Goal: Task Accomplishment & Management: Manage account settings

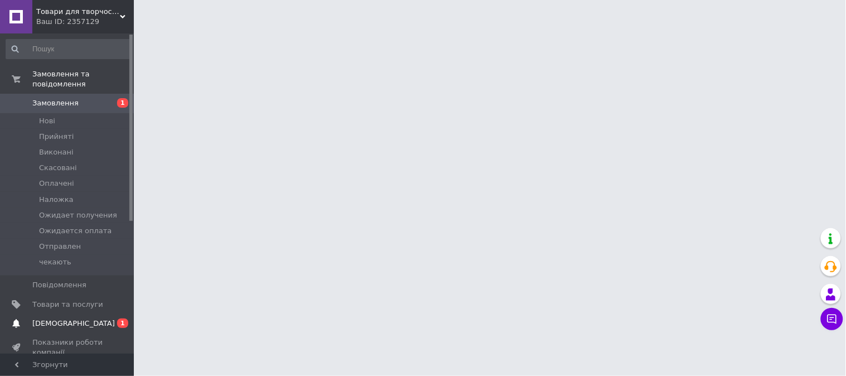
click at [71, 318] on span "[DEMOGRAPHIC_DATA]" at bounding box center [73, 323] width 83 height 10
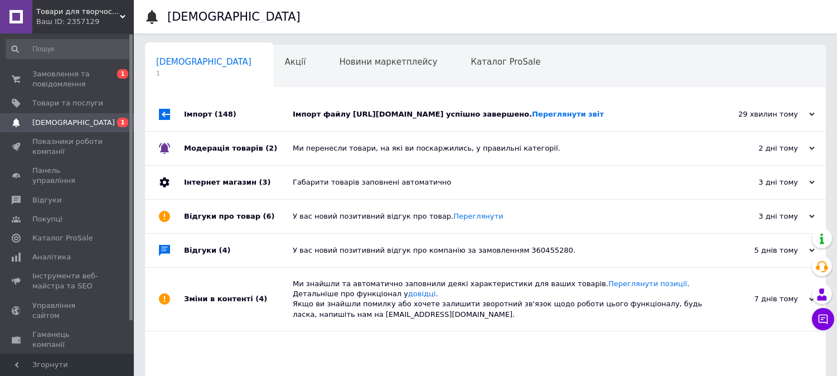
click at [400, 119] on div "Імпорт файлу https://origami.bycof.com/drop/pbn-export?token=7d8d2d40-21b9-4f53…" at bounding box center [498, 114] width 410 height 10
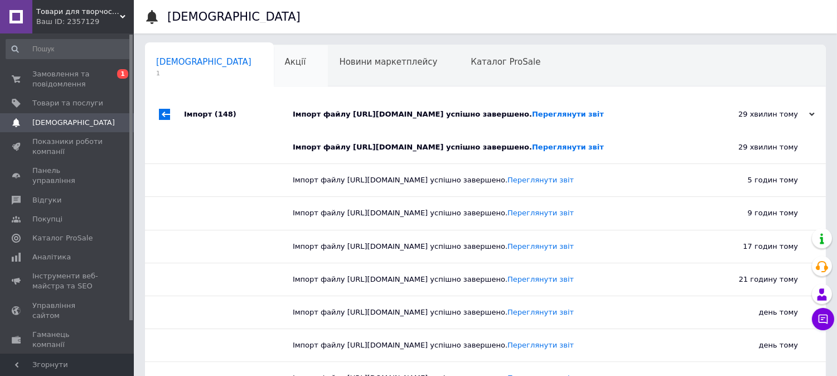
click at [274, 67] on div "Акції 0" at bounding box center [301, 66] width 55 height 42
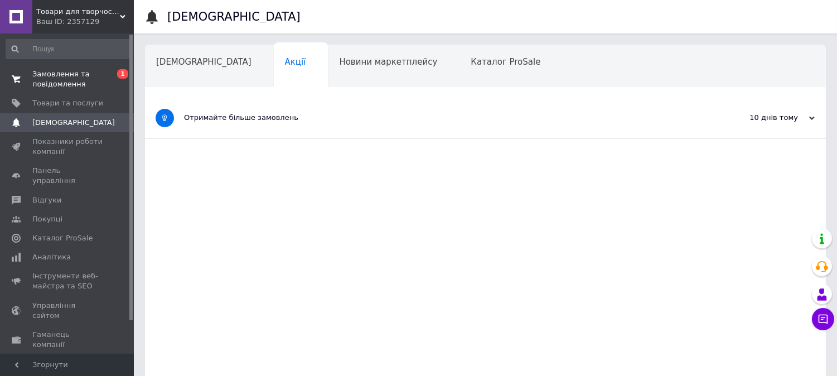
click at [75, 71] on span "Замовлення та повідомлення" at bounding box center [67, 79] width 71 height 20
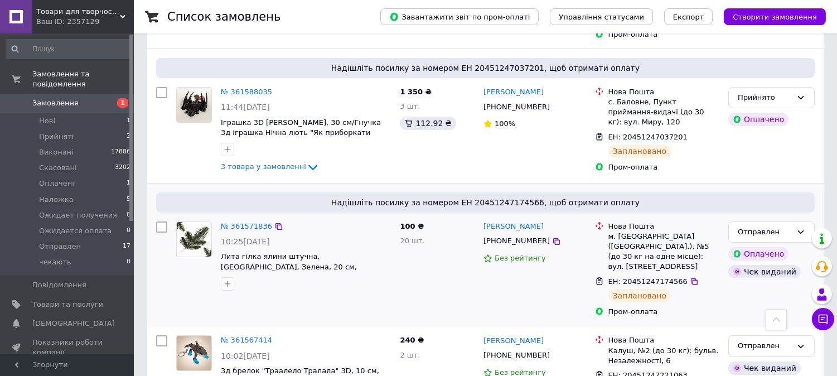
scroll to position [371, 0]
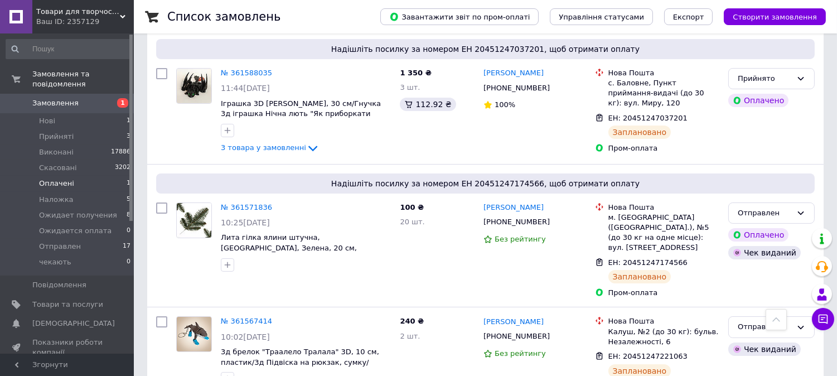
click at [73, 176] on li "Оплачені 1" at bounding box center [68, 184] width 137 height 16
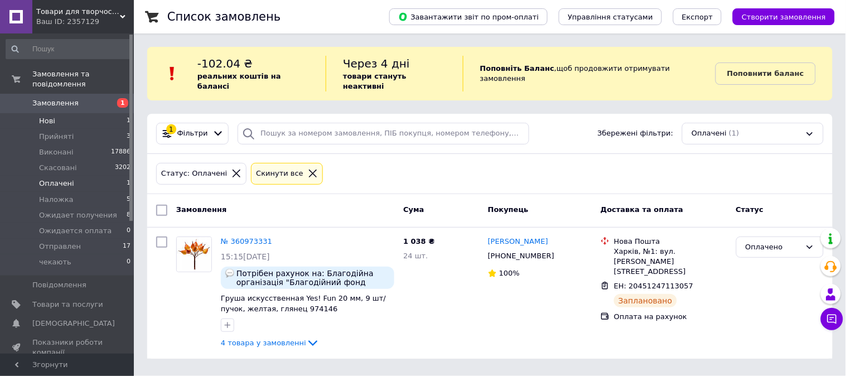
click at [51, 116] on span "Нові" at bounding box center [47, 121] width 16 height 10
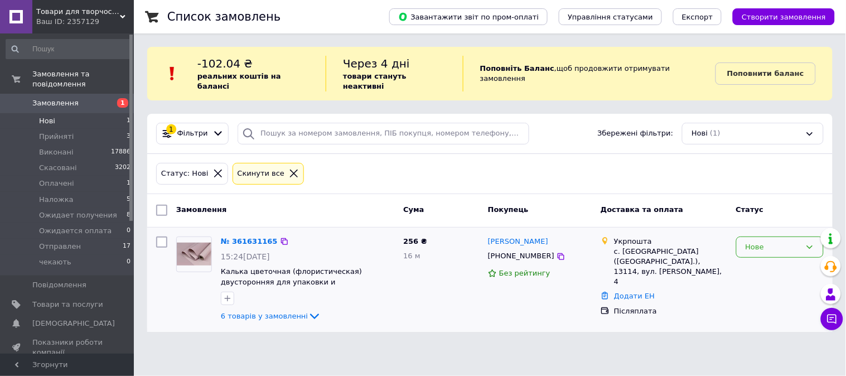
click at [747, 241] on div "Нове" at bounding box center [772, 247] width 55 height 12
click at [748, 260] on li "Прийнято" at bounding box center [780, 270] width 86 height 21
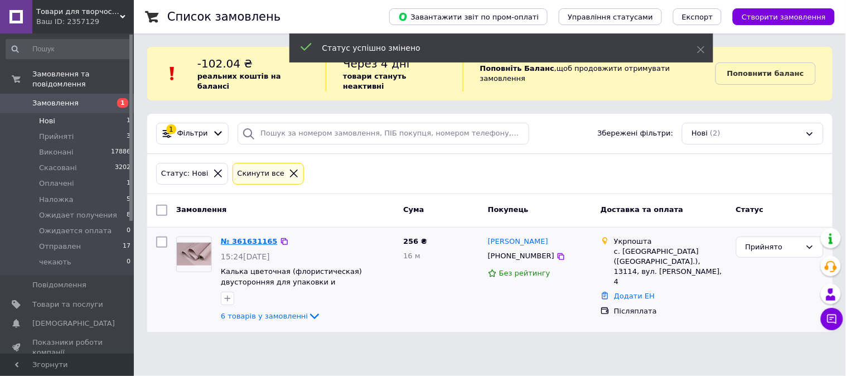
drag, startPoint x: 243, startPoint y: 225, endPoint x: 236, endPoint y: 231, distance: 8.3
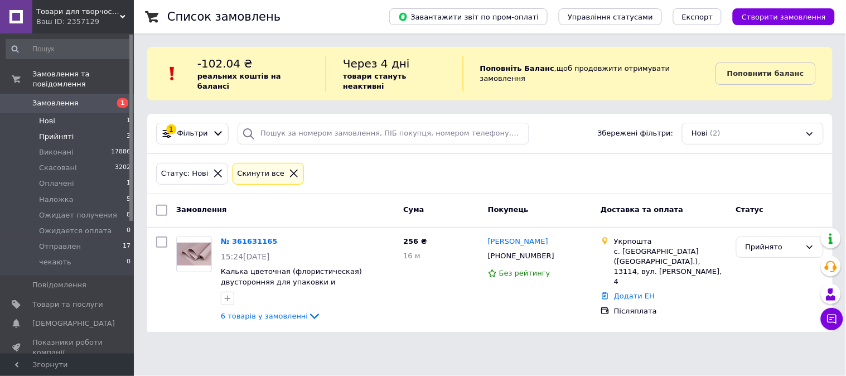
click at [58, 132] on span "Прийняті" at bounding box center [56, 137] width 35 height 10
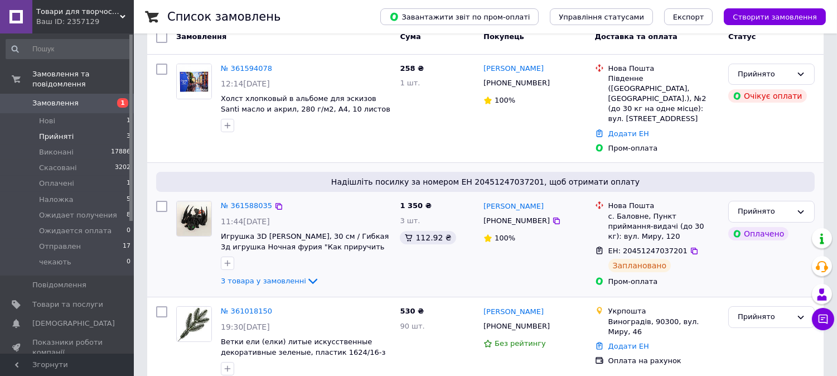
scroll to position [182, 0]
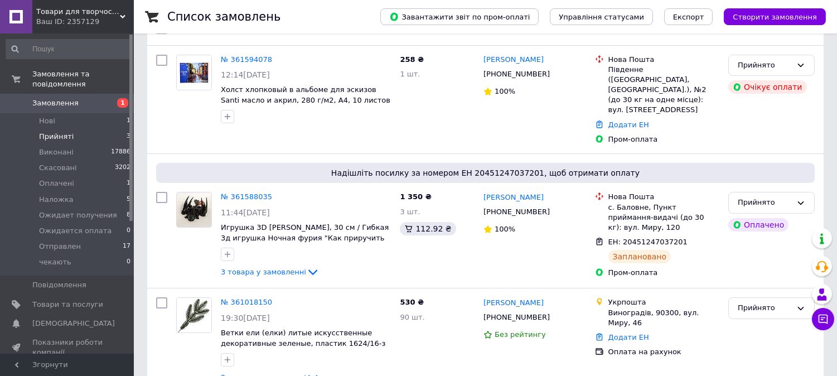
click at [48, 132] on span "Прийняті" at bounding box center [56, 137] width 35 height 10
drag, startPoint x: 51, startPoint y: 96, endPoint x: 55, endPoint y: 101, distance: 6.0
click at [52, 98] on span "Замовлення" at bounding box center [55, 103] width 46 height 10
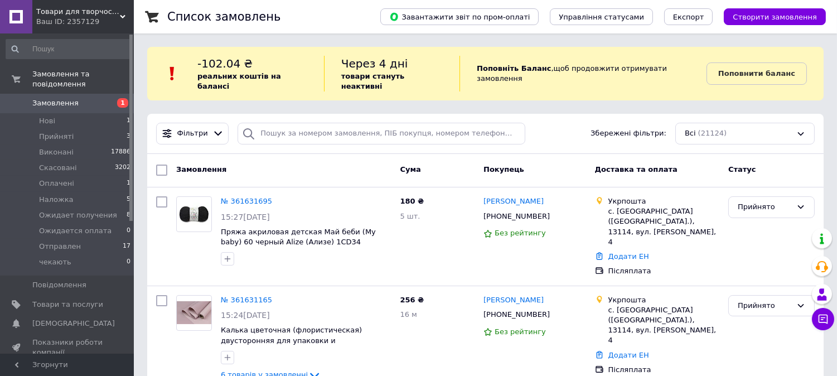
click at [45, 98] on span "Замовлення" at bounding box center [55, 103] width 46 height 10
click at [58, 113] on li "Нові 1" at bounding box center [68, 121] width 137 height 16
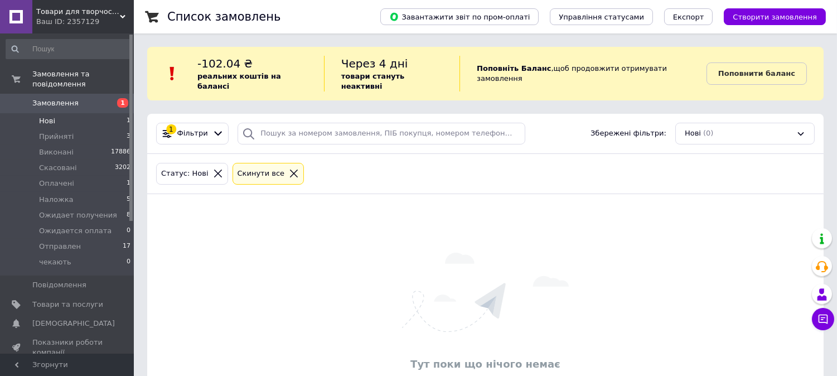
click at [59, 98] on span "Замовлення" at bounding box center [55, 103] width 46 height 10
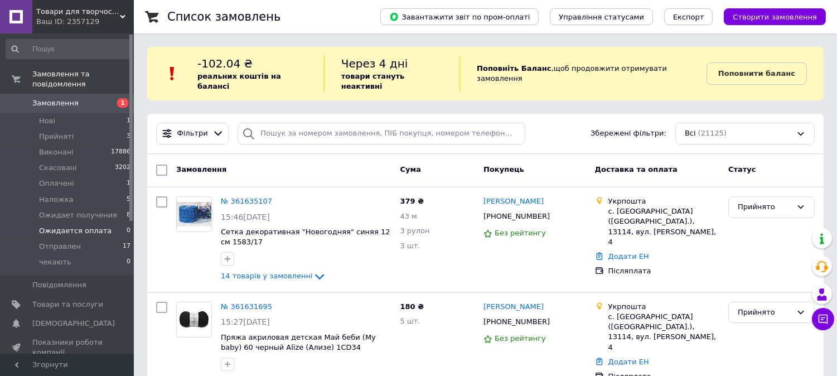
click at [77, 226] on span "Ожидается оплата" at bounding box center [75, 231] width 72 height 10
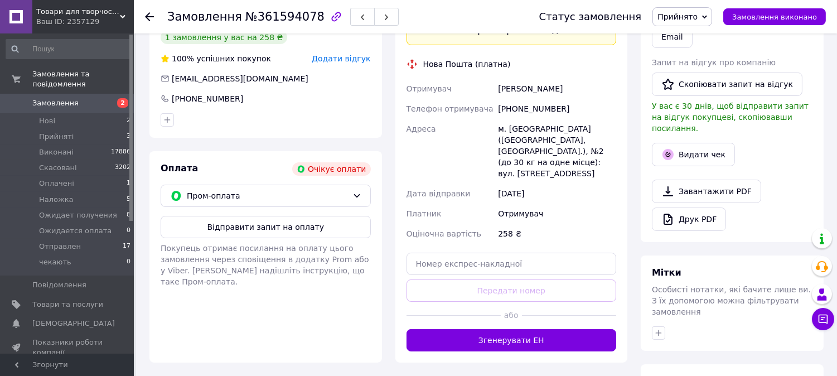
scroll to position [277, 0]
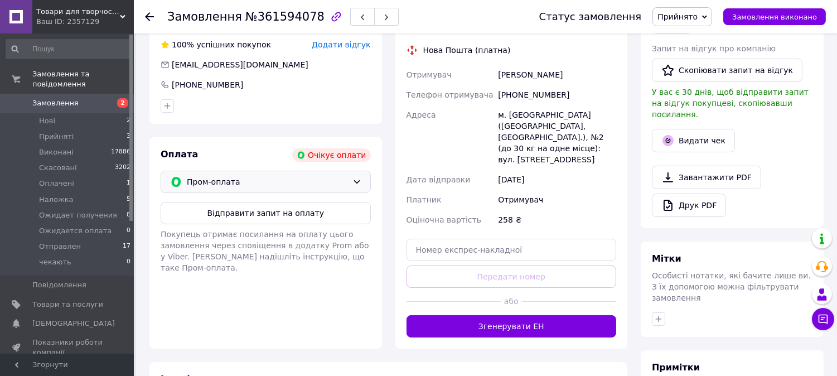
click at [294, 176] on span "Пром-оплата" at bounding box center [267, 182] width 161 height 12
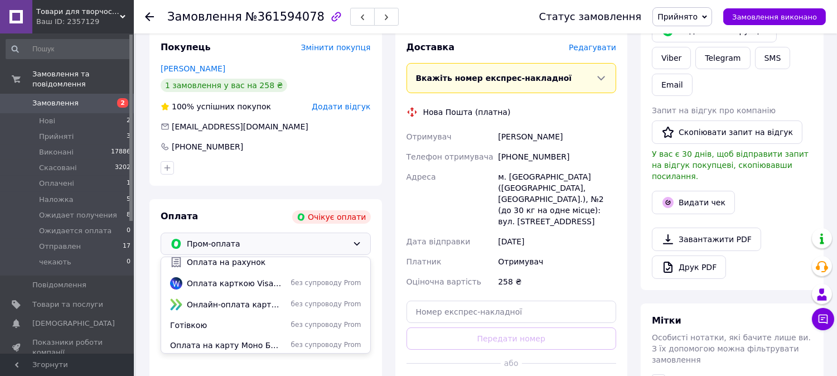
scroll to position [70, 0]
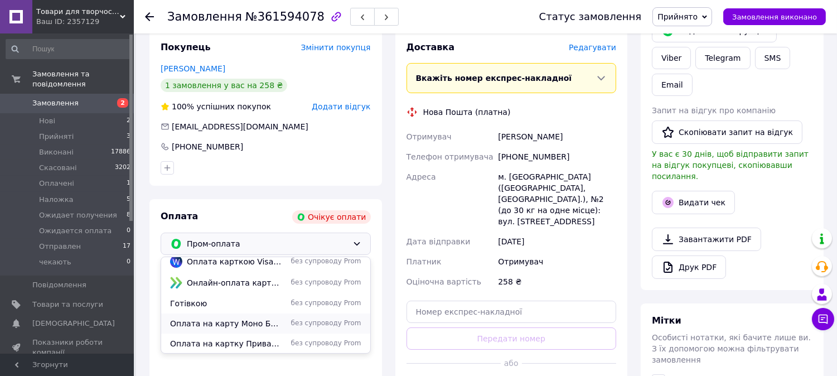
click at [277, 318] on span "Оплата на карту Моно Банку" at bounding box center [226, 323] width 113 height 11
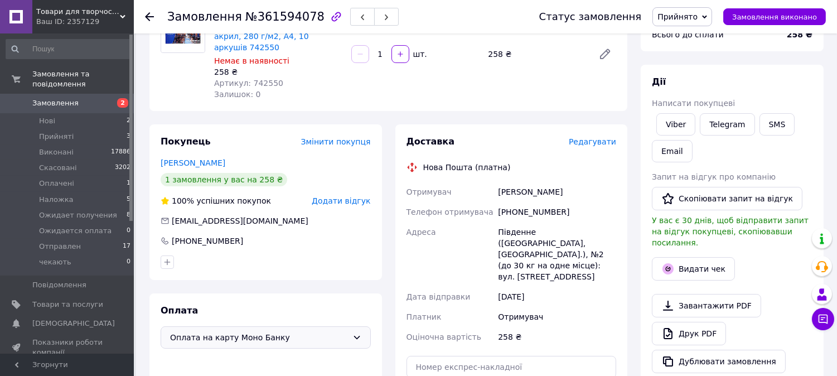
scroll to position [0, 0]
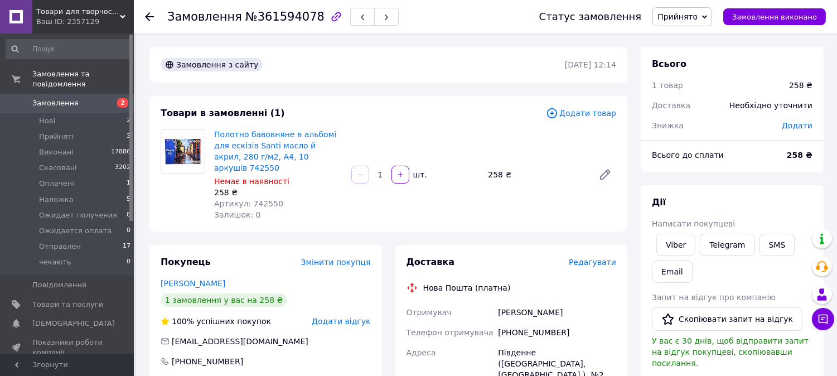
click at [712, 24] on span "Прийнято" at bounding box center [682, 16] width 60 height 19
click at [722, 95] on li "Ожидается оплата" at bounding box center [697, 93] width 89 height 17
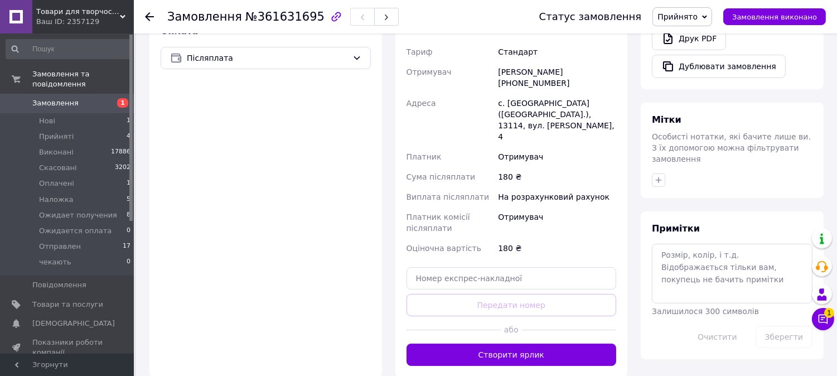
scroll to position [427, 0]
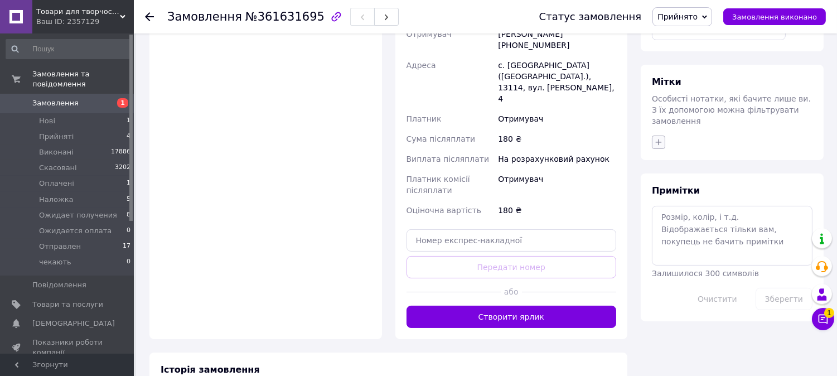
click at [659, 138] on icon "button" at bounding box center [658, 142] width 9 height 9
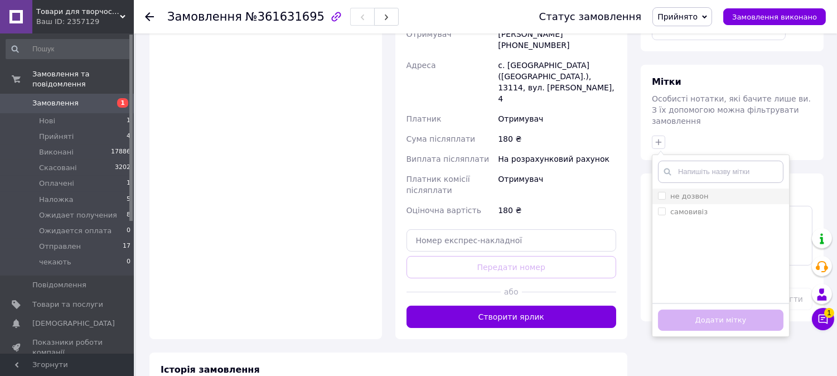
click at [661, 192] on input "не дозвон" at bounding box center [661, 195] width 7 height 7
checkbox input "true"
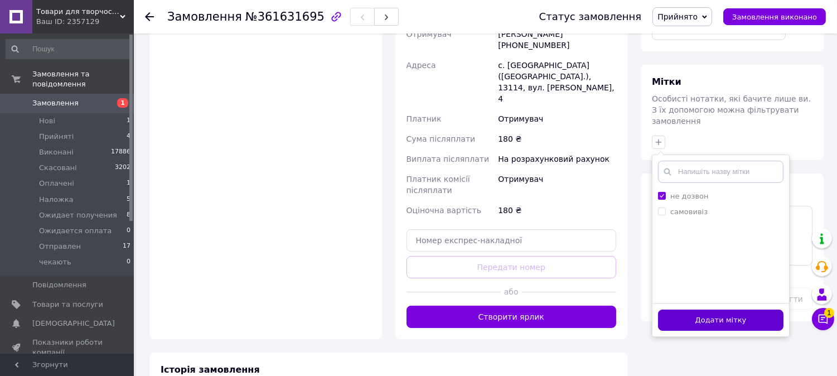
click at [690, 309] on button "Додати мітку" at bounding box center [720, 320] width 125 height 22
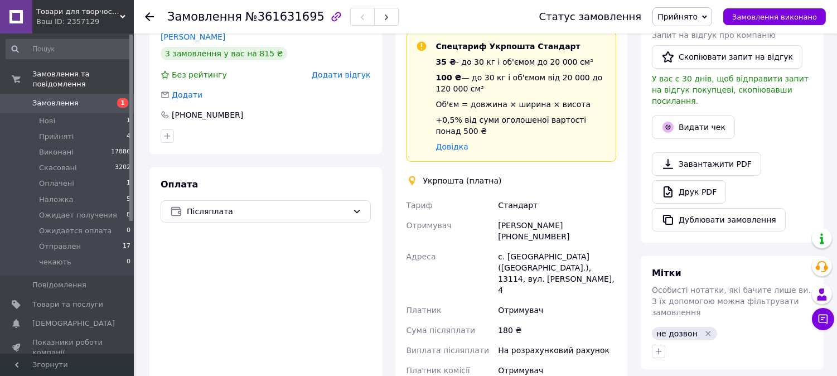
scroll to position [0, 0]
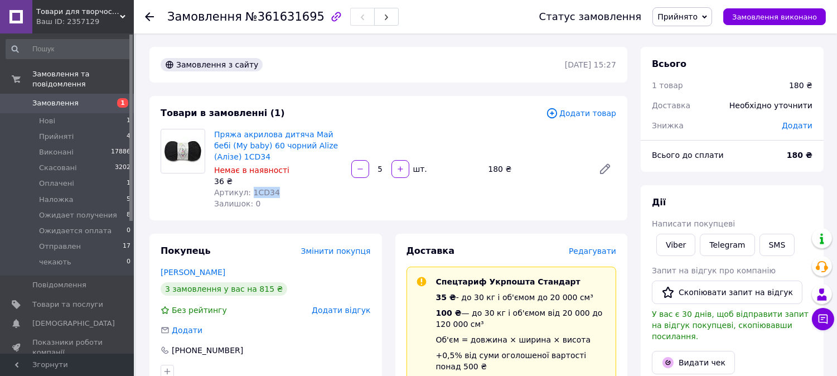
drag, startPoint x: 248, startPoint y: 194, endPoint x: 280, endPoint y: 187, distance: 33.1
click at [279, 187] on div "Артикул: 1CD34" at bounding box center [278, 192] width 128 height 11
copy span "1CD34"
click at [697, 17] on span "Прийнято" at bounding box center [677, 16] width 40 height 9
click at [703, 51] on li "Скасовано" at bounding box center [697, 55] width 89 height 17
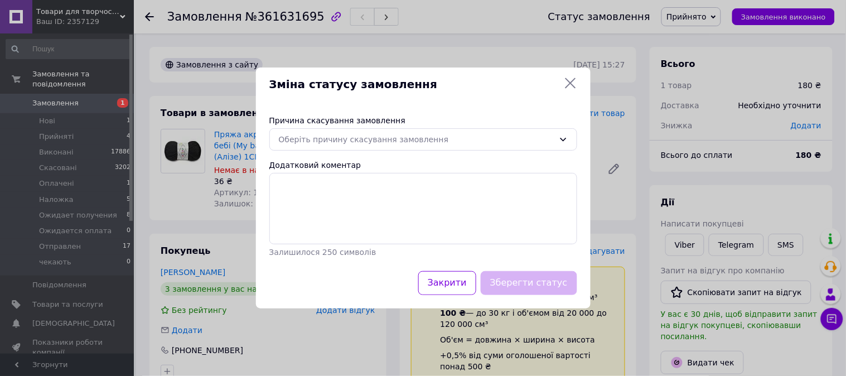
click at [561, 79] on div "Зміна статусу замовлення" at bounding box center [423, 84] width 308 height 16
click at [566, 80] on icon at bounding box center [570, 82] width 13 height 13
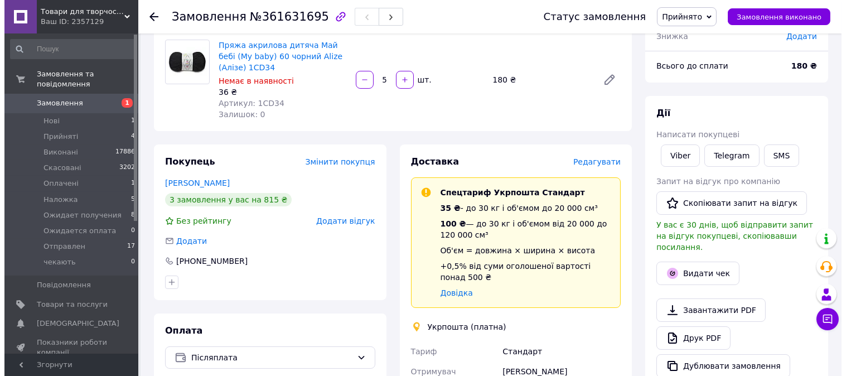
scroll to position [99, 0]
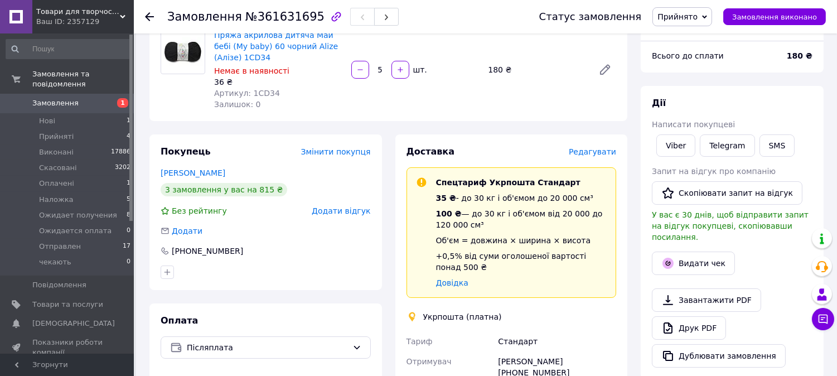
click at [687, 14] on span "Прийнято" at bounding box center [677, 16] width 40 height 9
click at [687, 54] on li "Скасовано" at bounding box center [697, 55] width 89 height 17
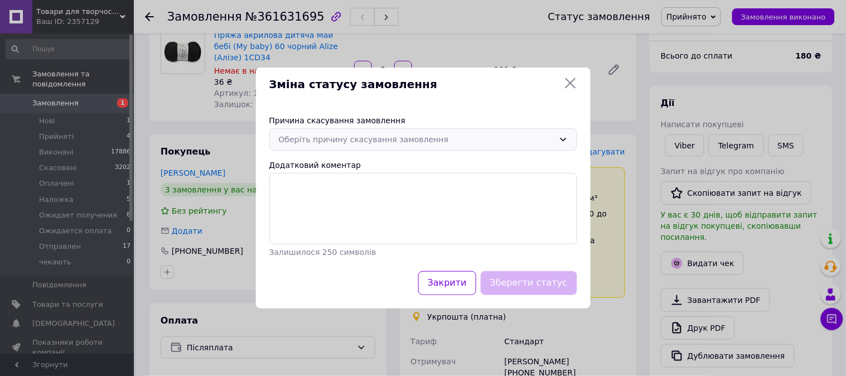
click at [390, 137] on div "Оберіть причину скасування замовлення" at bounding box center [416, 139] width 275 height 12
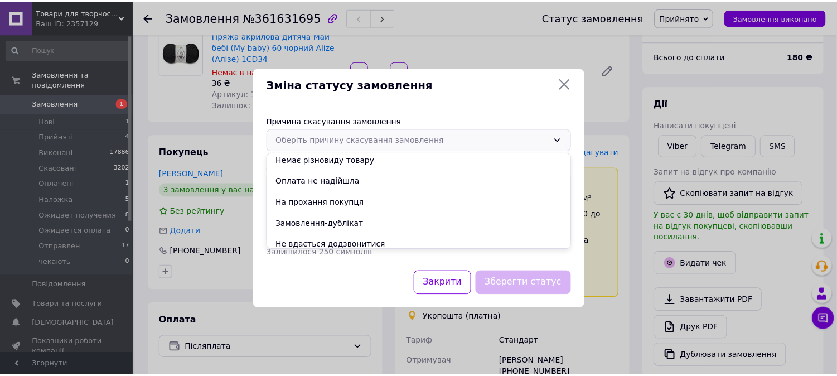
scroll to position [29, 0]
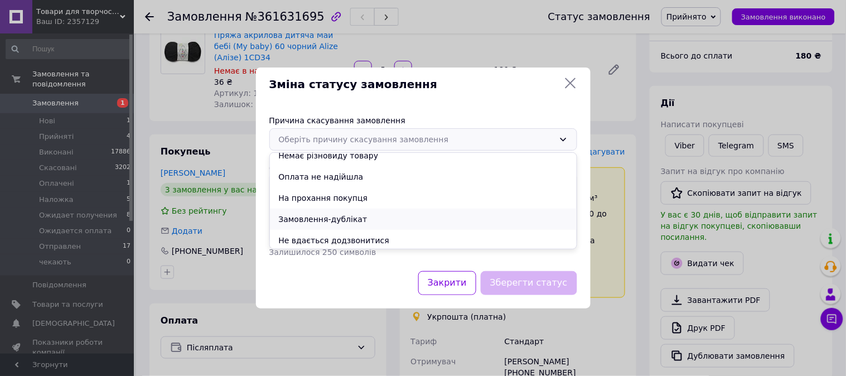
click at [331, 215] on li "Замовлення-дублікат" at bounding box center [423, 219] width 307 height 21
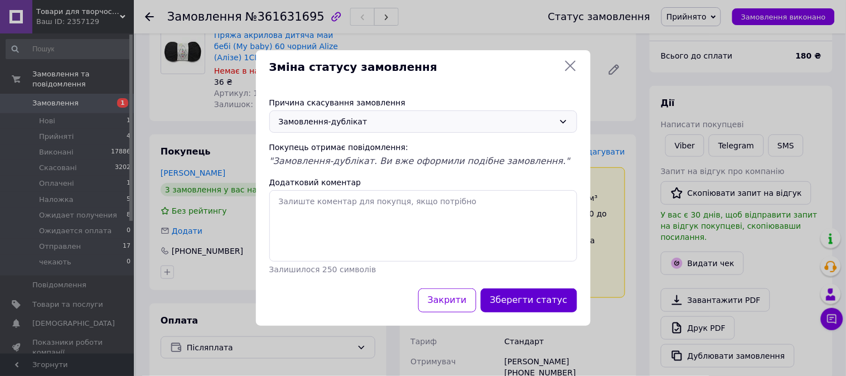
click at [530, 301] on button "Зберегти статус" at bounding box center [529, 300] width 96 height 24
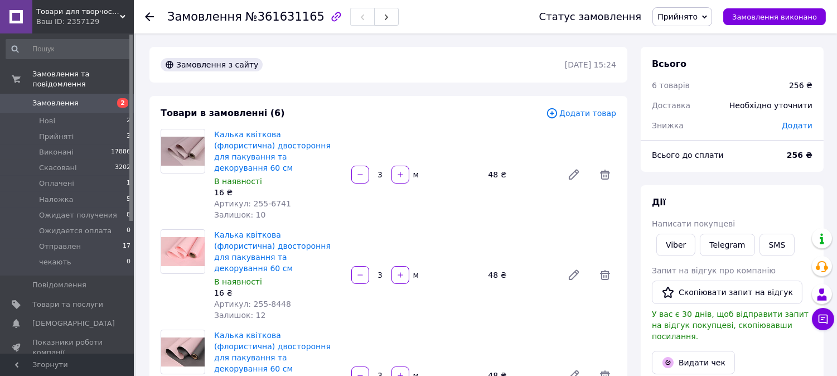
click at [584, 112] on span "Додати товар" at bounding box center [581, 113] width 70 height 12
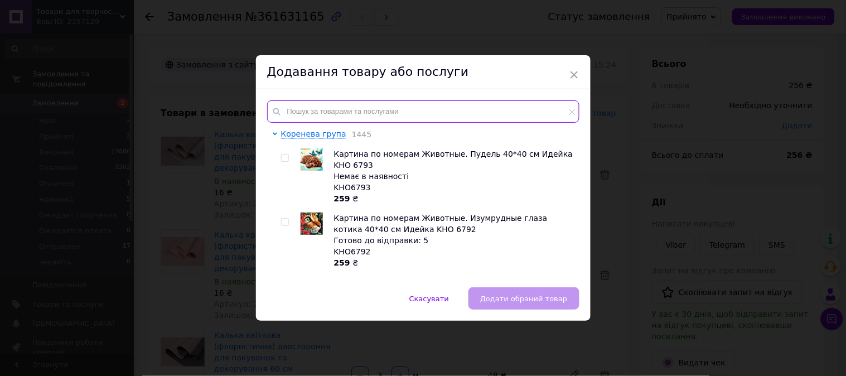
drag, startPoint x: 299, startPoint y: 96, endPoint x: 296, endPoint y: 112, distance: 15.4
paste input "1CD34"
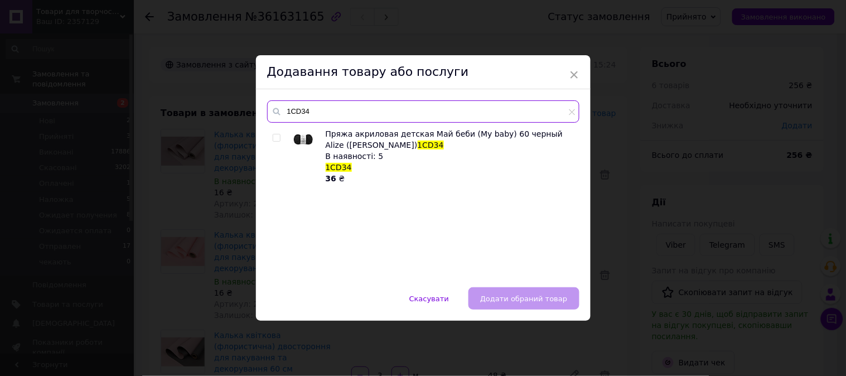
type input "1CD34"
click at [277, 137] on input "checkbox" at bounding box center [276, 137] width 7 height 7
checkbox input "true"
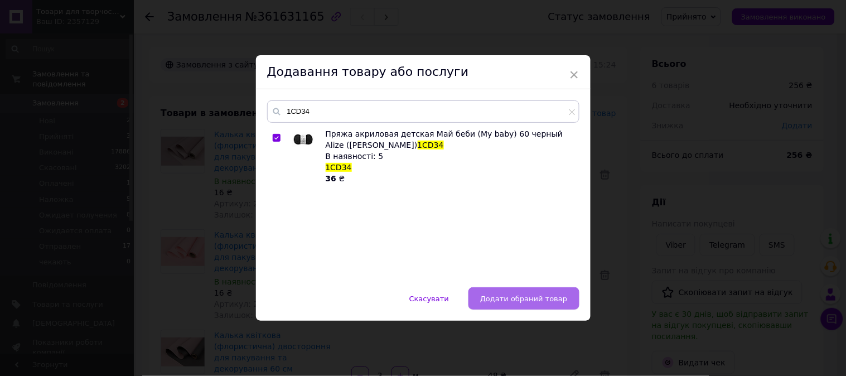
click button "Додати обраний товар"
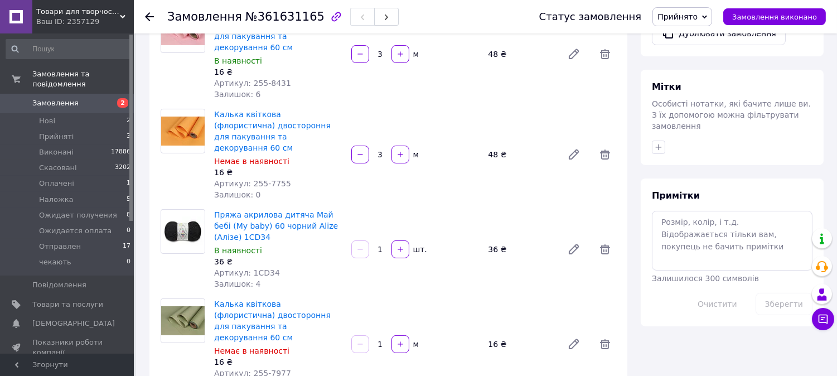
scroll to position [432, 0]
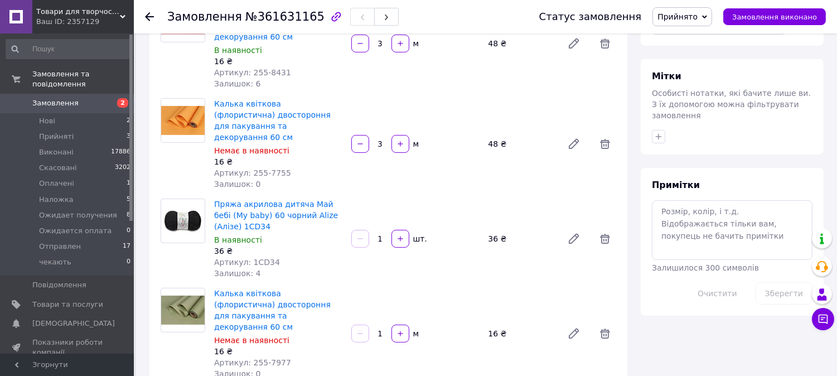
drag, startPoint x: 386, startPoint y: 178, endPoint x: 370, endPoint y: 179, distance: 16.7
click div "1"
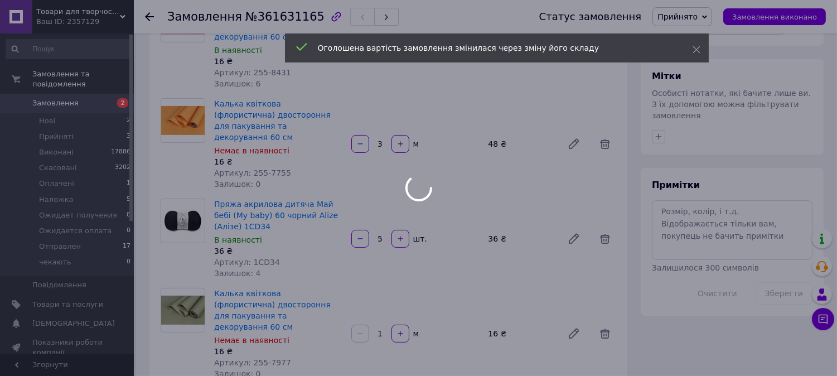
type input "5"
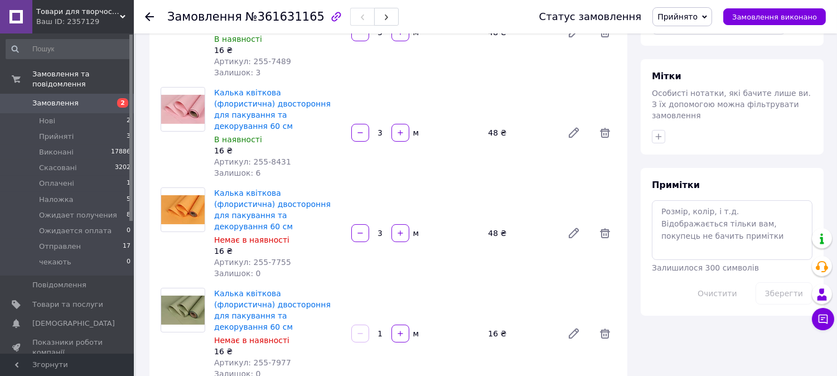
scroll to position [521, 0]
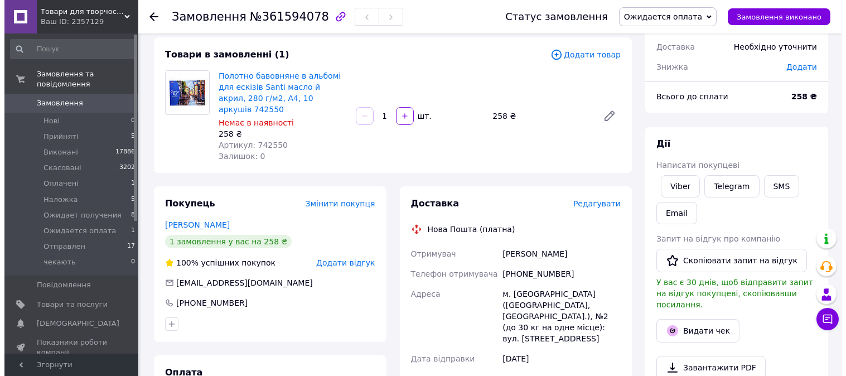
scroll to position [61, 0]
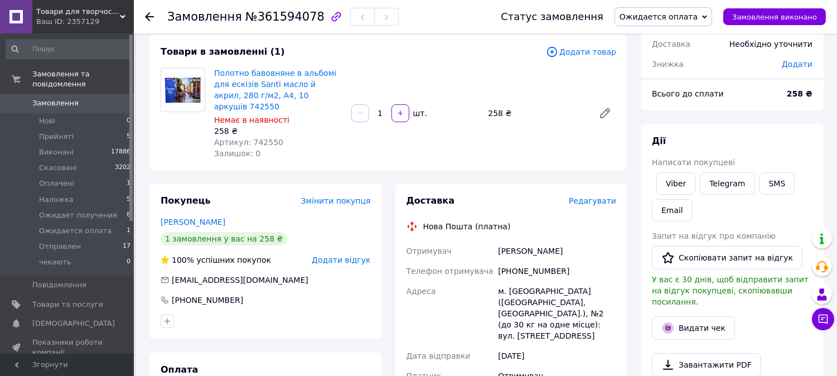
click at [591, 196] on span "Редагувати" at bounding box center [592, 200] width 47 height 9
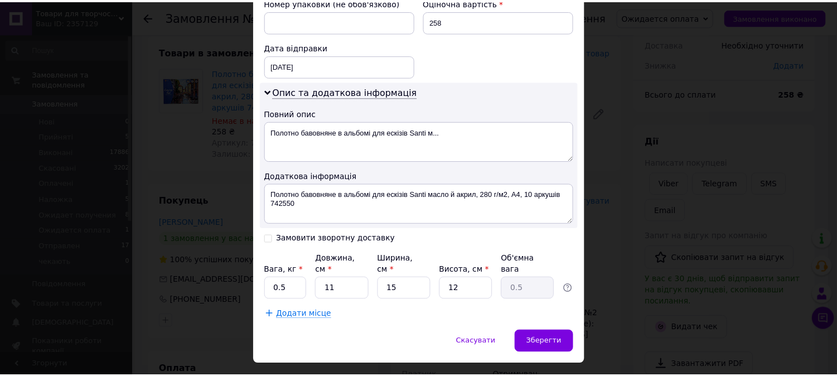
scroll to position [511, 0]
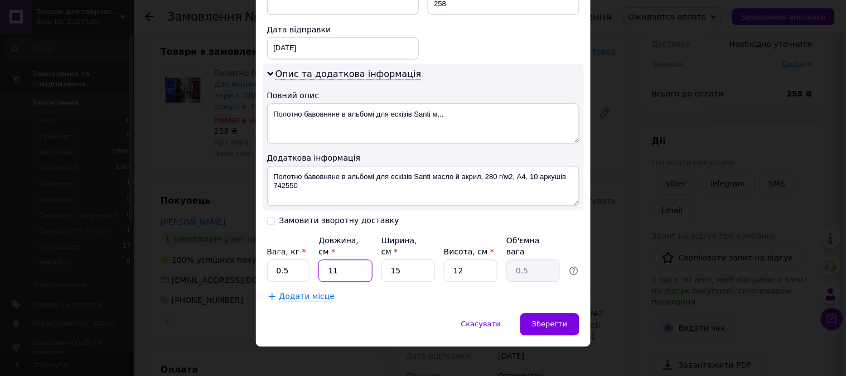
drag, startPoint x: 325, startPoint y: 260, endPoint x: 352, endPoint y: 262, distance: 27.4
click at [352, 262] on input "11" at bounding box center [345, 271] width 54 height 22
type input "3"
type input "0.14"
type input "30"
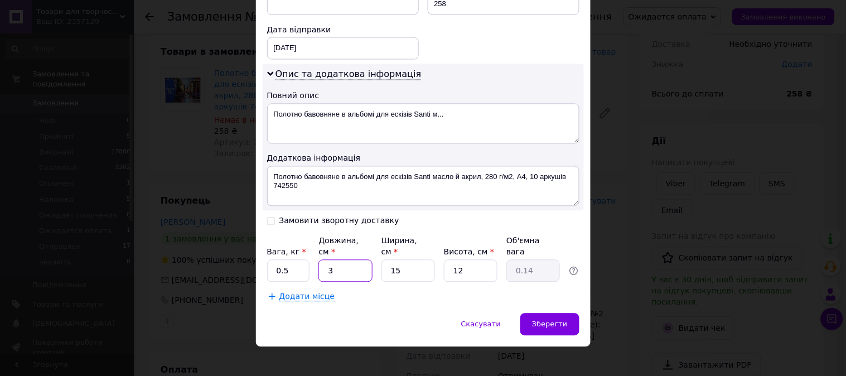
type input "1.35"
type input "30"
drag, startPoint x: 388, startPoint y: 270, endPoint x: 421, endPoint y: 259, distance: 35.1
click at [421, 260] on input "15" at bounding box center [408, 271] width 54 height 22
type input "2"
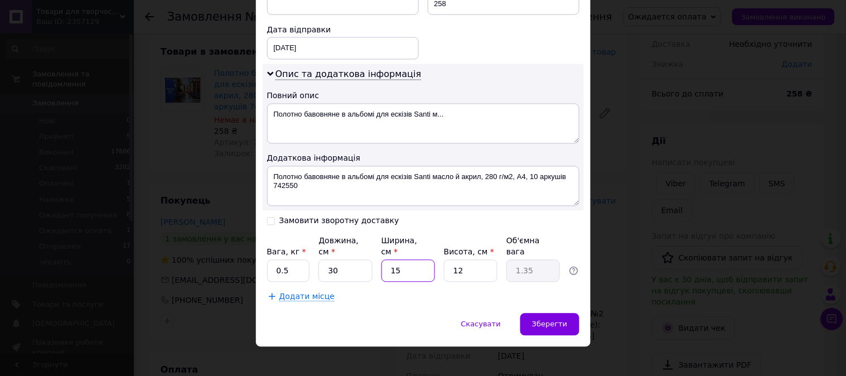
type input "0.18"
type input "20"
type input "1.8"
type input "20"
click at [464, 260] on input "12" at bounding box center [471, 271] width 54 height 22
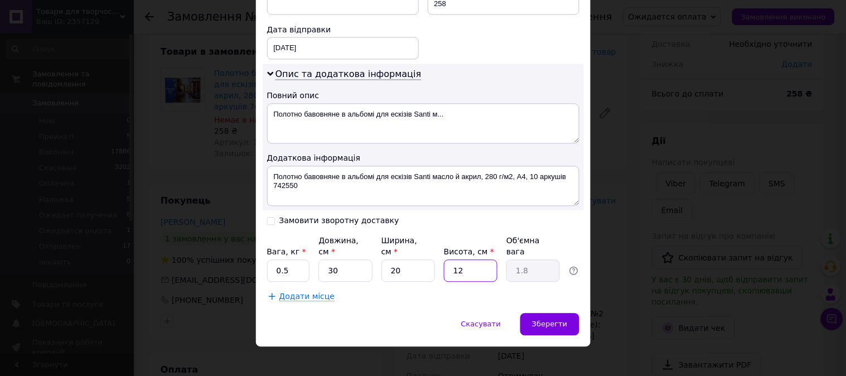
type input "1"
type input "0.15"
type input "2"
type input "0.3"
type input "2"
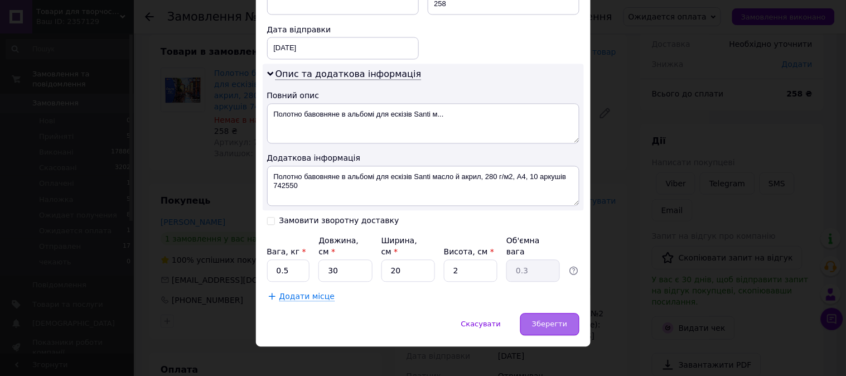
click at [544, 320] on span "Зберегти" at bounding box center [549, 324] width 35 height 8
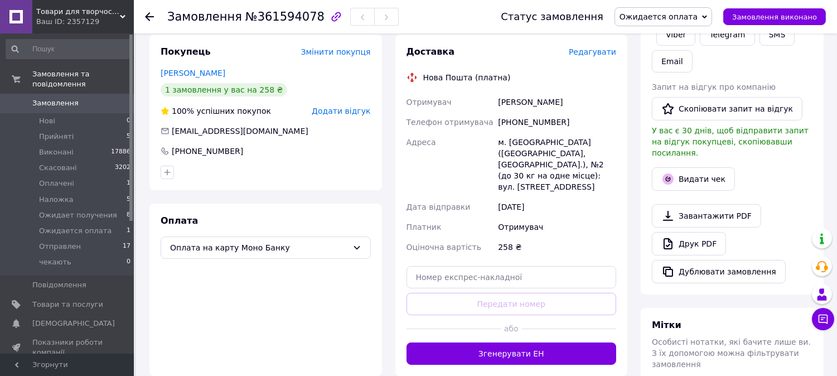
scroll to position [240, 0]
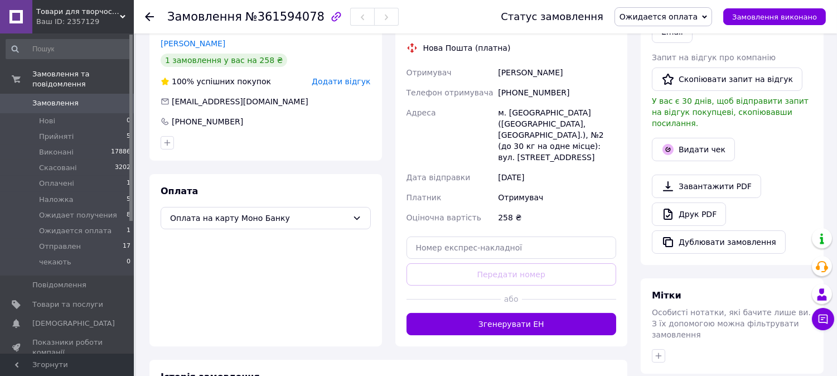
click at [569, 313] on button "Згенерувати ЕН" at bounding box center [511, 324] width 210 height 22
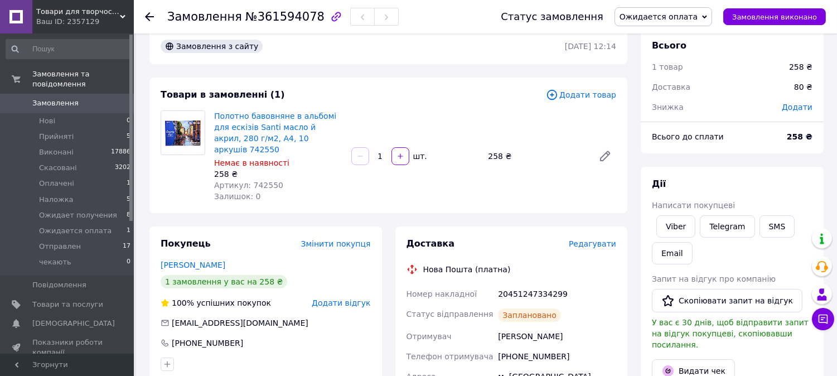
scroll to position [0, 0]
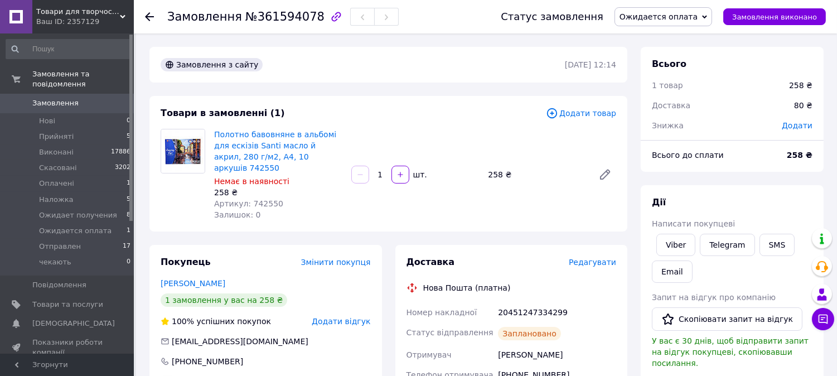
drag, startPoint x: 668, startPoint y: 4, endPoint x: 657, endPoint y: 18, distance: 18.3
click at [668, 6] on div "Статус замовлення Ожидается оплата Прийнято Виконано Скасовано Оплачено Наложка…" at bounding box center [651, 16] width 347 height 33
click at [657, 18] on span "Ожидается оплата" at bounding box center [658, 16] width 78 height 9
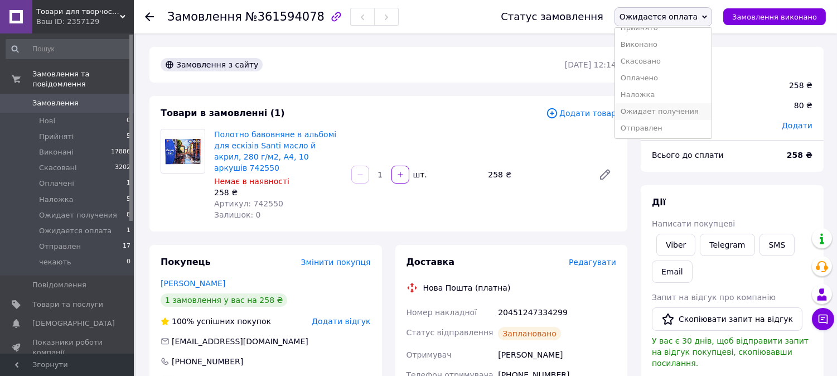
scroll to position [29, 0]
click at [686, 110] on li "Отправлен" at bounding box center [663, 110] width 96 height 17
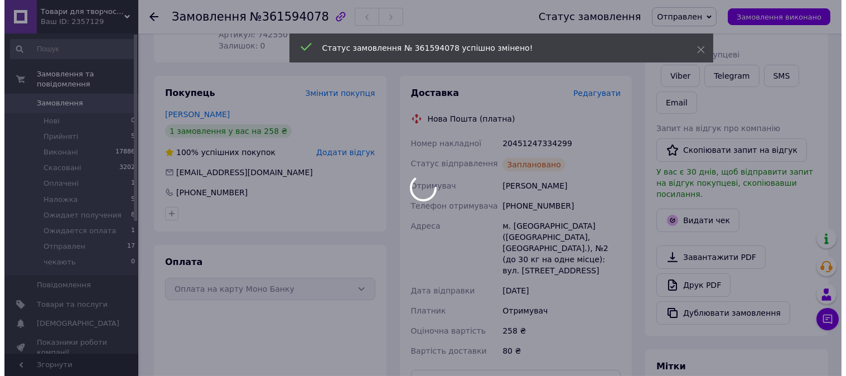
scroll to position [195, 0]
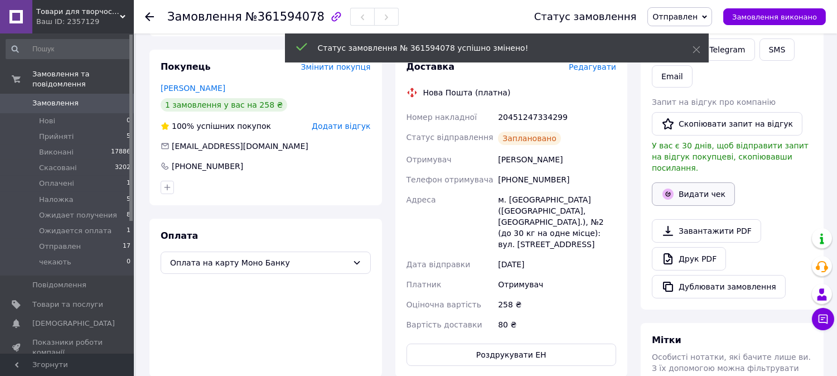
click at [696, 186] on button "Видати чек" at bounding box center [693, 193] width 83 height 23
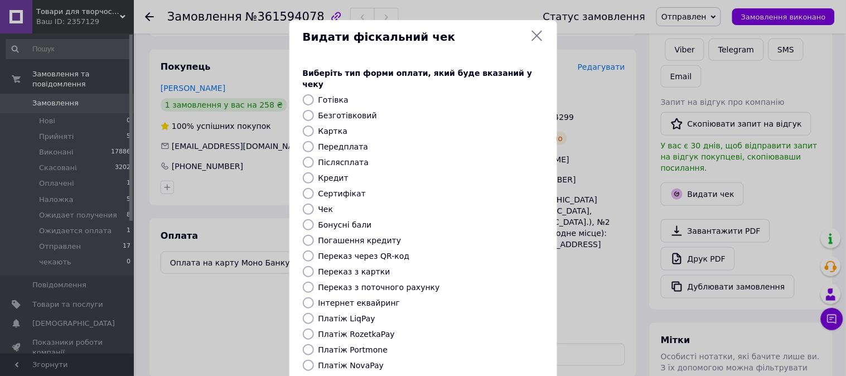
click at [347, 267] on label "Переказ з картки" at bounding box center [354, 271] width 72 height 9
click at [314, 266] on input "Переказ з картки" at bounding box center [308, 271] width 11 height 11
radio input "true"
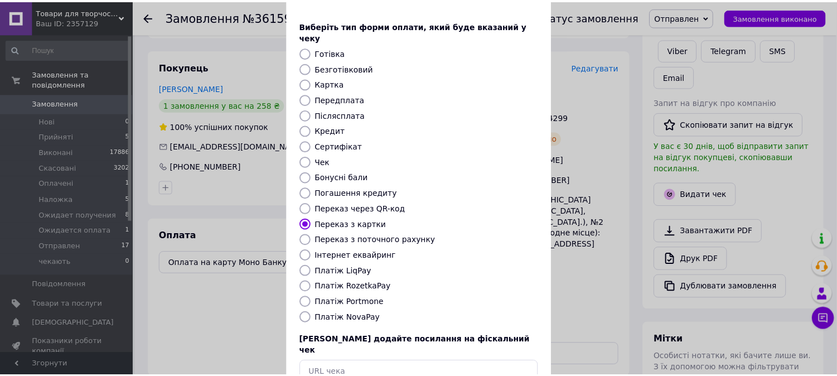
scroll to position [62, 0]
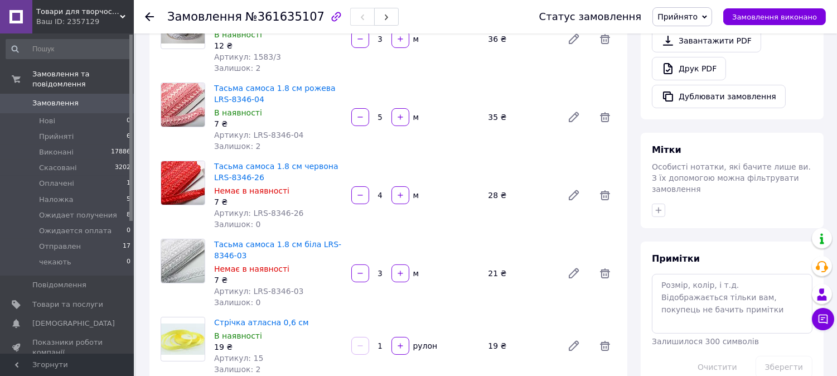
scroll to position [398, 0]
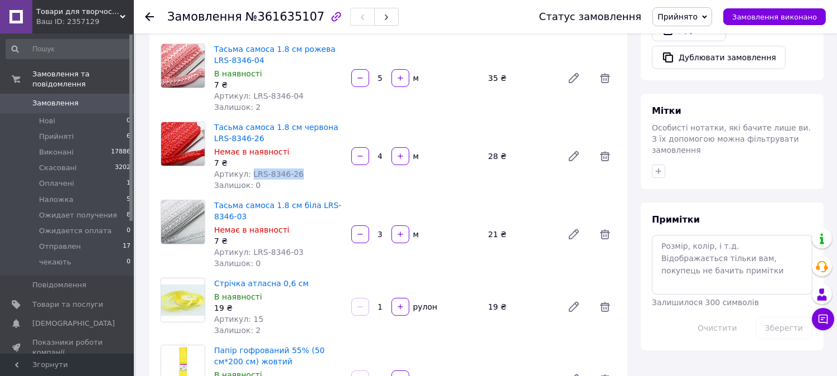
drag, startPoint x: 247, startPoint y: 163, endPoint x: 283, endPoint y: 162, distance: 36.2
click at [293, 168] on div "Артикул: LRS-8346-26" at bounding box center [278, 173] width 128 height 11
copy span "LRS-8346-26"
click at [603, 149] on icon at bounding box center [604, 155] width 13 height 13
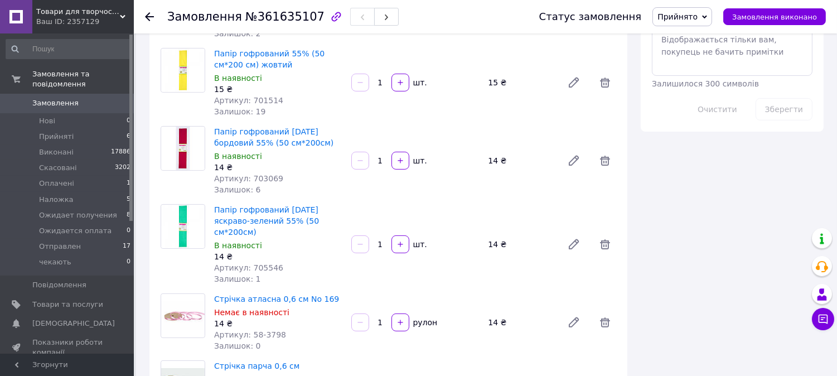
scroll to position [619, 0]
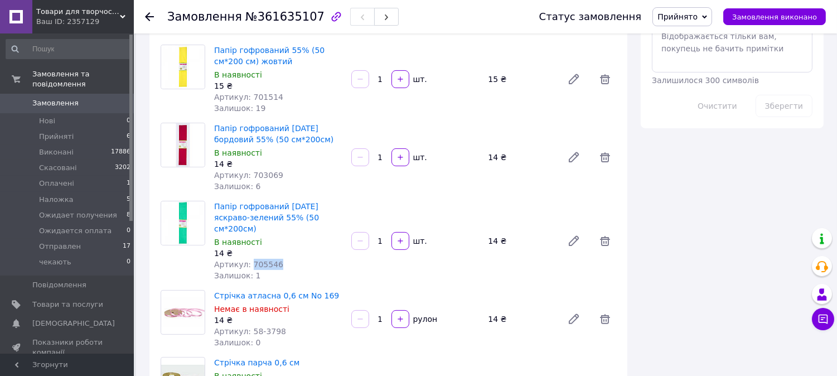
drag, startPoint x: 252, startPoint y: 252, endPoint x: 265, endPoint y: 251, distance: 13.4
click at [282, 259] on div "Артикул: 705546" at bounding box center [278, 264] width 128 height 11
copy span "705546"
click at [601, 236] on icon at bounding box center [605, 241] width 10 height 10
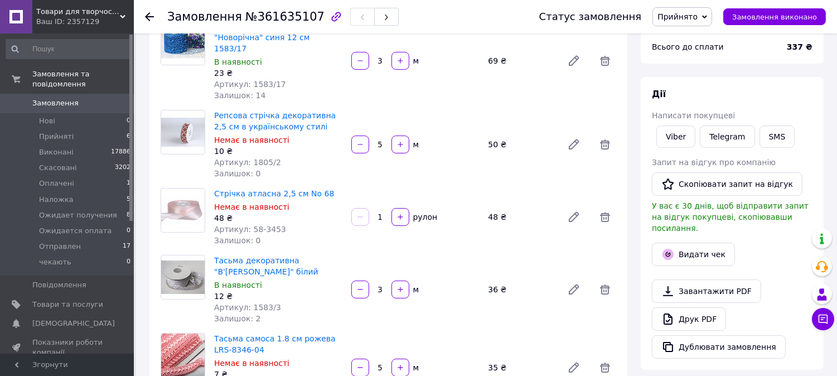
scroll to position [8, 0]
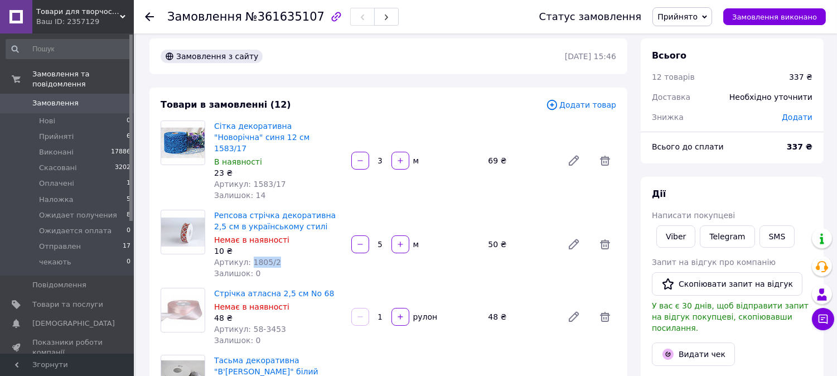
drag, startPoint x: 249, startPoint y: 249, endPoint x: 280, endPoint y: 248, distance: 31.2
click at [285, 256] on div "Артикул: 1805/2" at bounding box center [278, 261] width 128 height 11
copy span "1805/2"
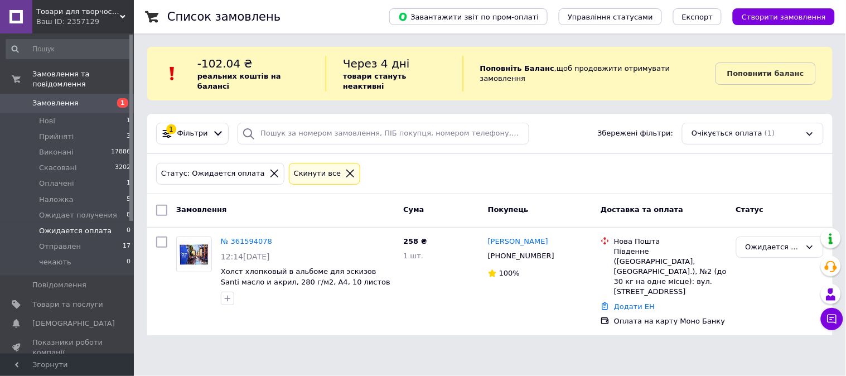
click at [103, 98] on span "1" at bounding box center [118, 103] width 31 height 10
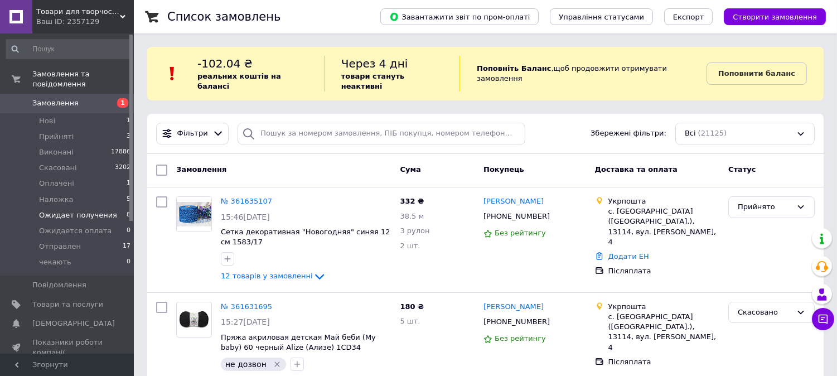
click at [78, 210] on span "Ожидает получения" at bounding box center [78, 215] width 78 height 10
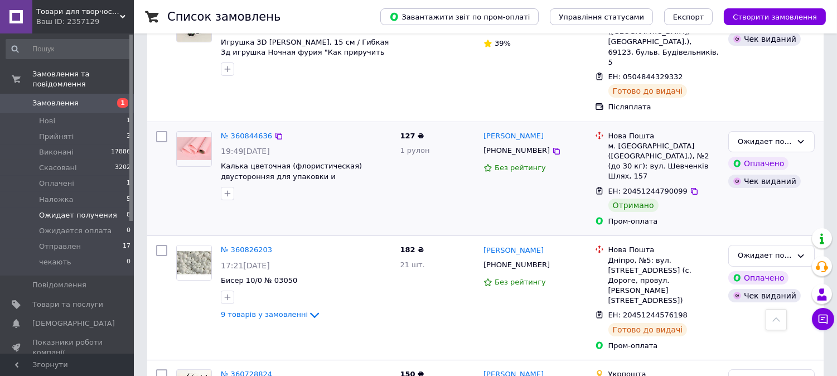
scroll to position [427, 0]
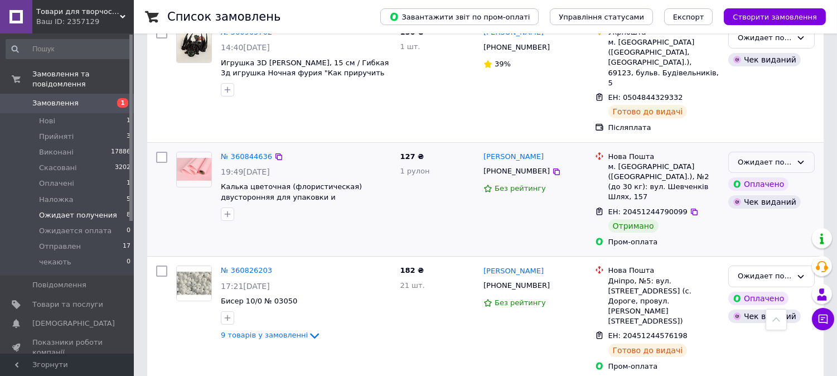
click at [771, 157] on div "Ожидает получения" at bounding box center [765, 163] width 54 height 12
click at [775, 196] on li "Виконано" at bounding box center [771, 206] width 85 height 21
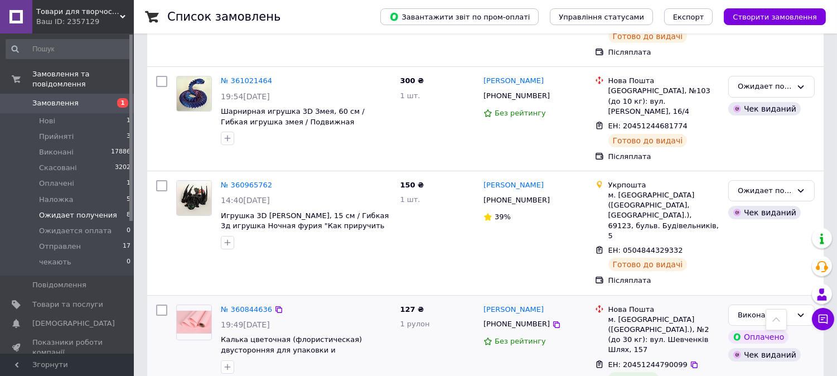
scroll to position [269, 0]
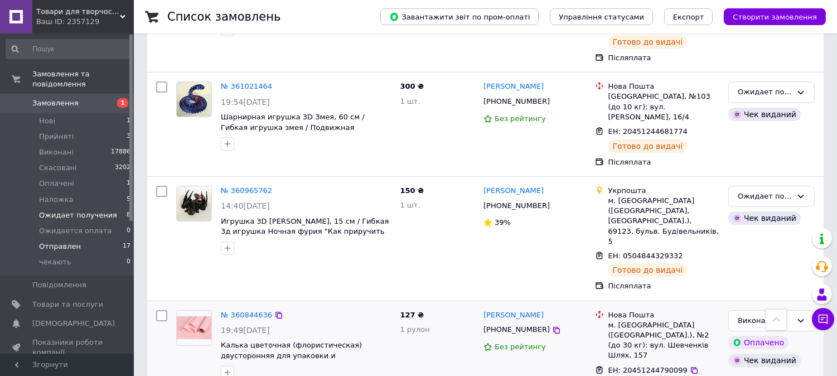
click at [62, 241] on span "Отправлен" at bounding box center [60, 246] width 42 height 10
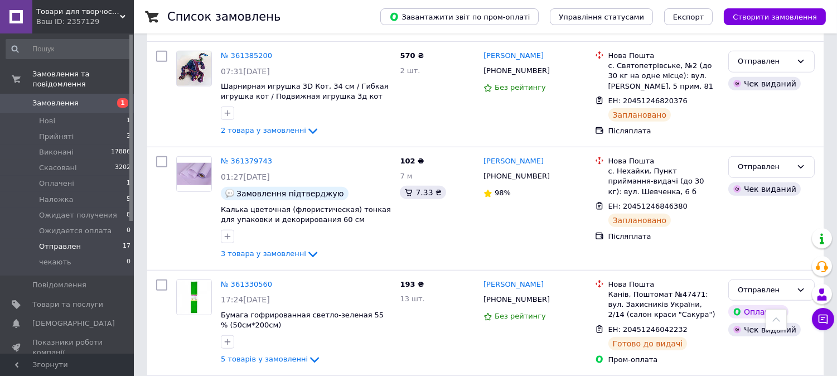
scroll to position [1648, 0]
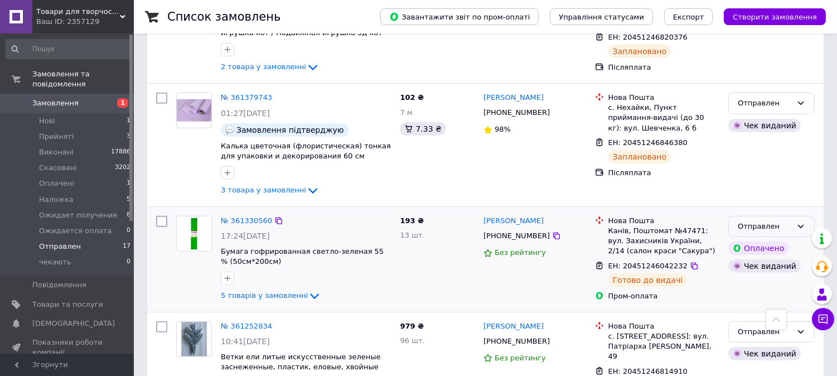
click at [788, 221] on div "Отправлен" at bounding box center [765, 227] width 54 height 12
click at [762, 259] on li "Ожидает получения" at bounding box center [771, 275] width 85 height 32
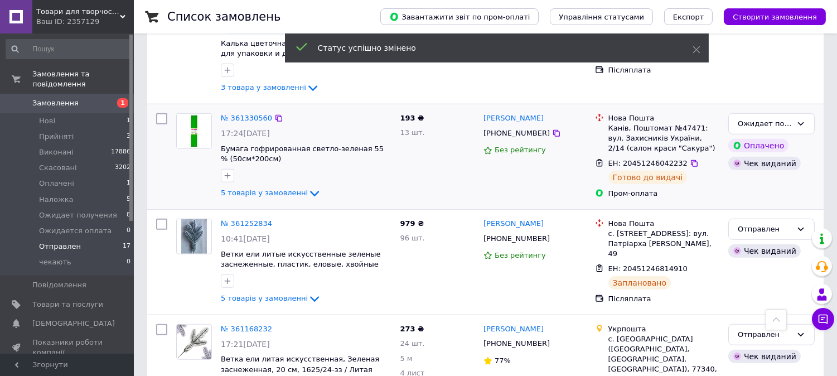
scroll to position [1896, 0]
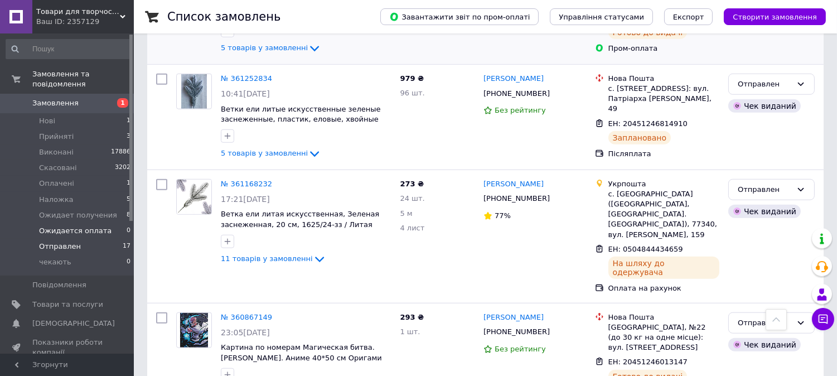
click at [65, 226] on span "Ожидается оплата" at bounding box center [75, 231] width 72 height 10
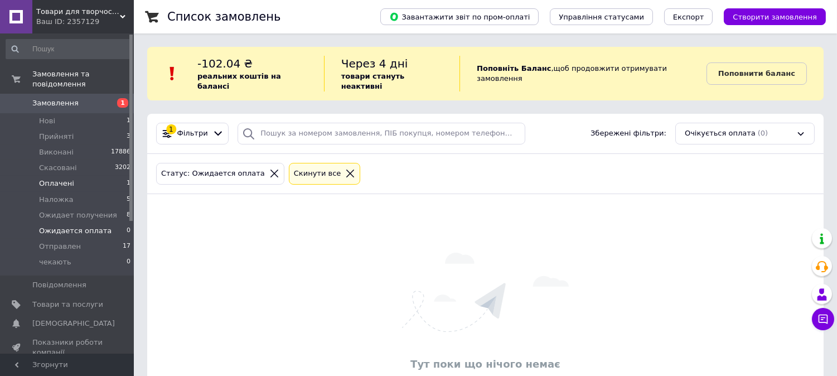
click at [57, 178] on span "Оплачені" at bounding box center [56, 183] width 35 height 10
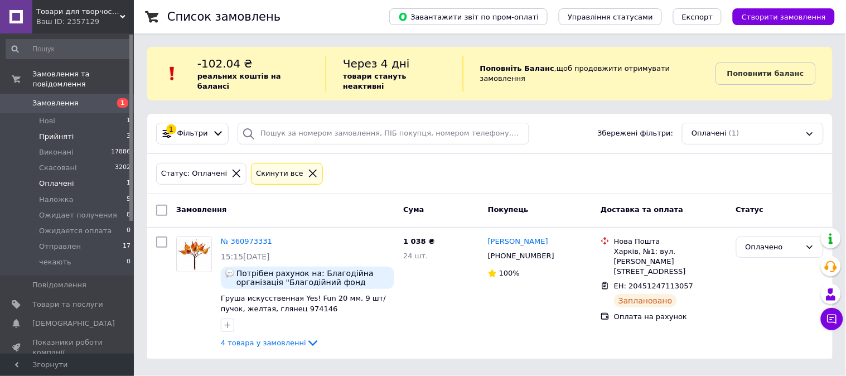
click at [54, 132] on span "Прийняті" at bounding box center [56, 137] width 35 height 10
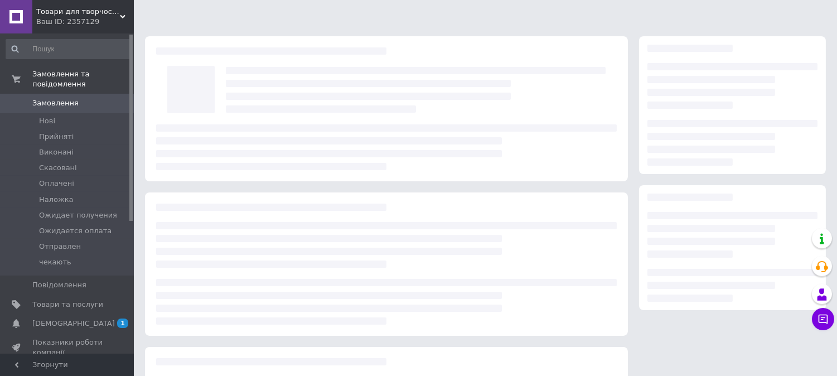
scroll to position [8, 0]
